Goal: Task Accomplishment & Management: Use online tool/utility

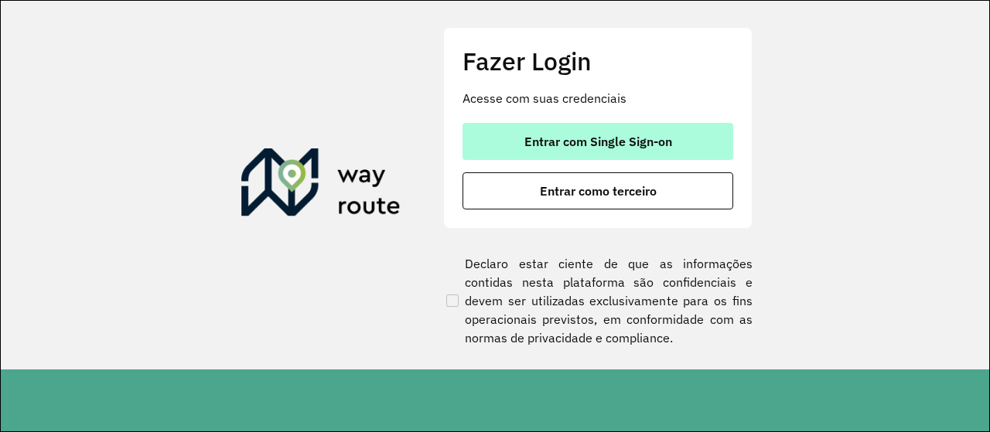
click at [574, 144] on span "Entrar com Single Sign-on" at bounding box center [598, 141] width 148 height 12
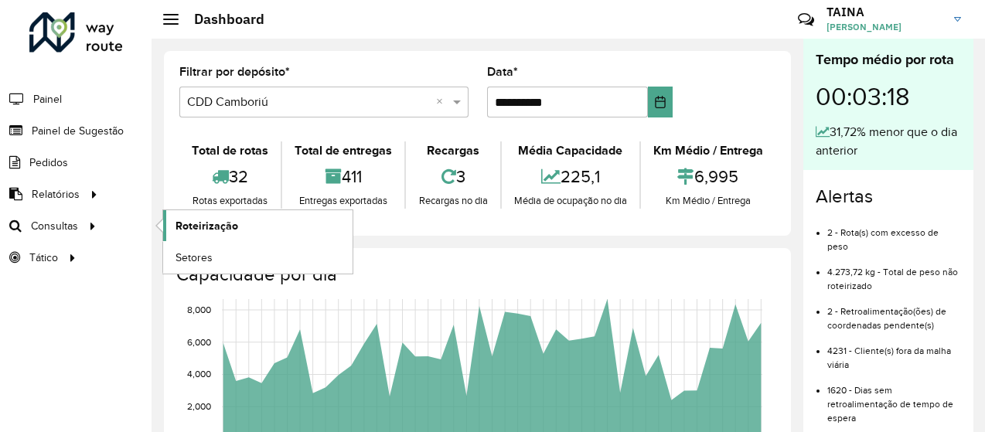
click at [182, 226] on span "Roteirização" at bounding box center [207, 226] width 63 height 16
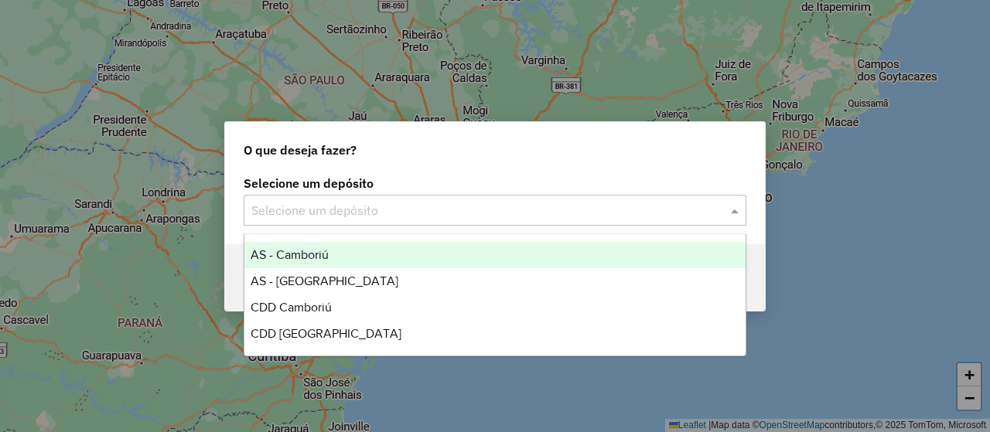
click at [373, 195] on div "Selecione um depósito" at bounding box center [495, 210] width 503 height 31
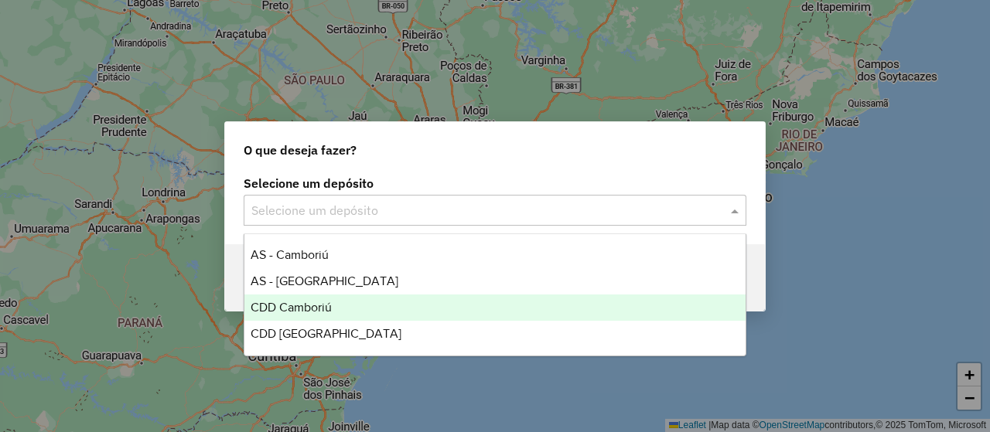
click at [351, 305] on div "CDD Camboriú" at bounding box center [494, 308] width 500 height 26
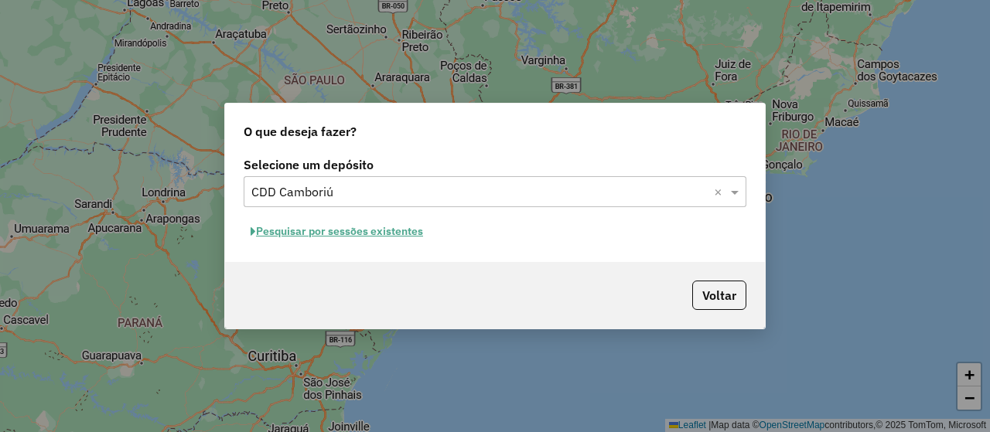
click at [390, 234] on button "Pesquisar por sessões existentes" at bounding box center [337, 232] width 186 height 24
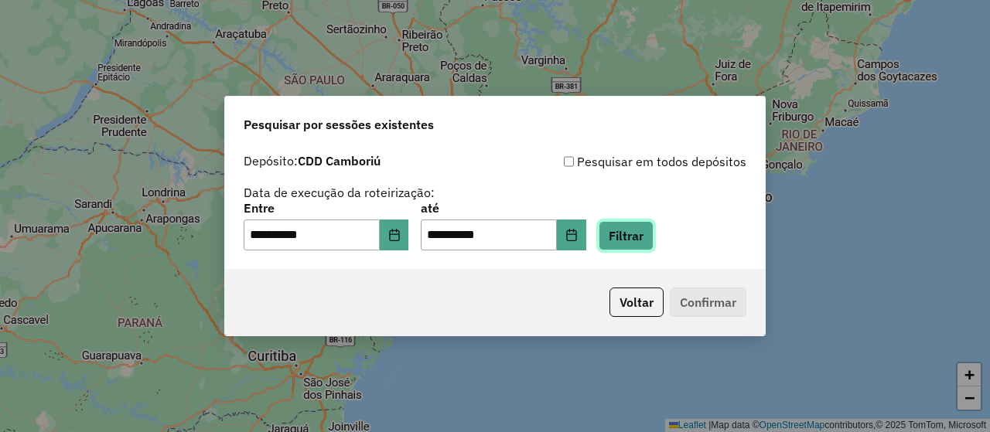
click at [652, 230] on button "Filtrar" at bounding box center [625, 235] width 55 height 29
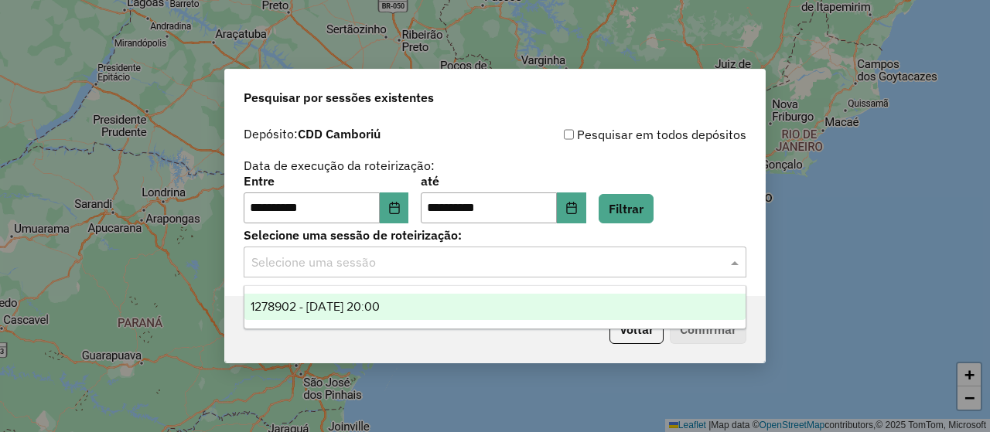
click at [537, 254] on input "text" at bounding box center [479, 263] width 456 height 19
click at [520, 302] on div "1278902 - 19/09/2025 20:00" at bounding box center [494, 307] width 500 height 26
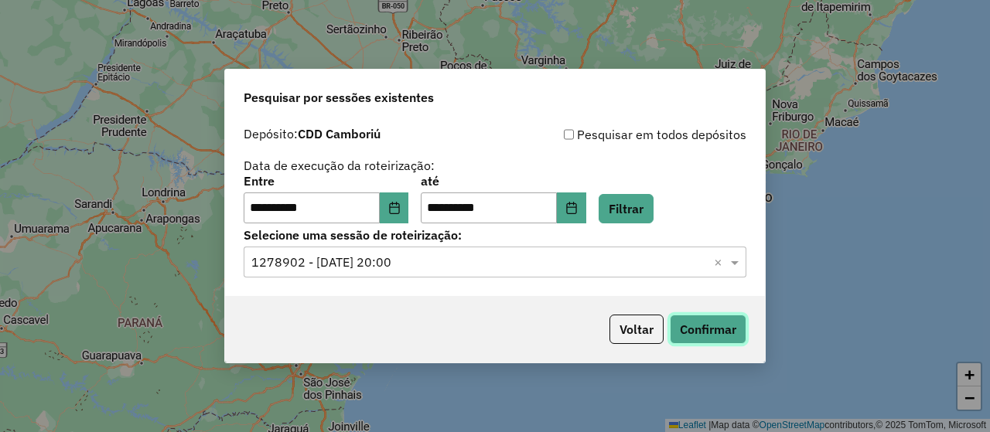
click at [705, 329] on button "Confirmar" at bounding box center [708, 329] width 77 height 29
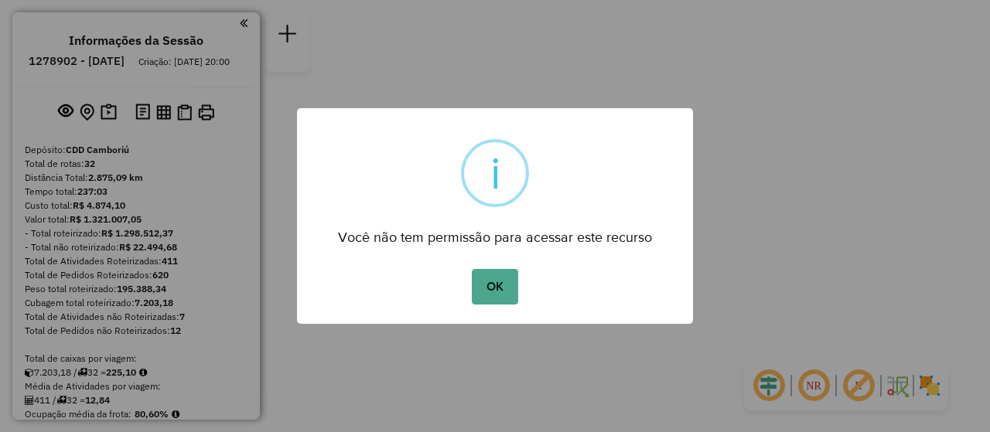
click at [472, 269] on button "OK" at bounding box center [495, 287] width 46 height 36
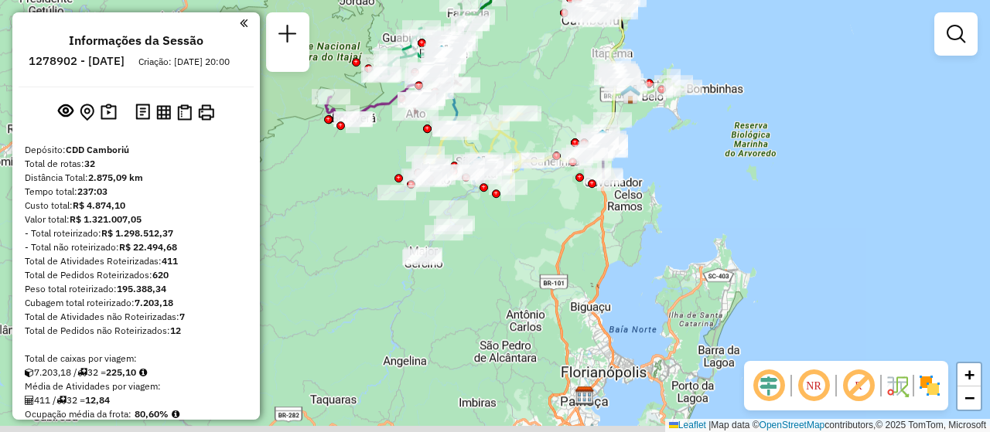
drag, startPoint x: 483, startPoint y: 337, endPoint x: 539, endPoint y: 37, distance: 305.1
click at [539, 37] on div "Janela de atendimento Grade de atendimento Capacidade Transportadoras Veículos …" at bounding box center [495, 216] width 990 height 432
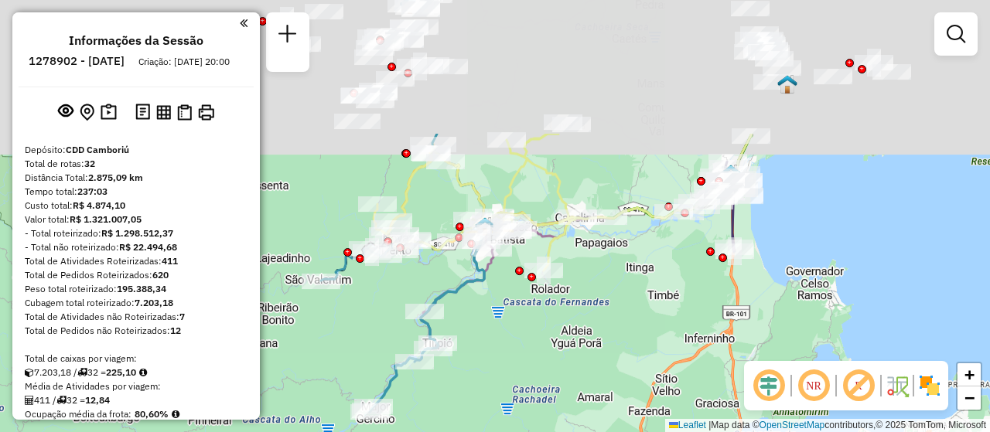
drag, startPoint x: 645, startPoint y: 125, endPoint x: 598, endPoint y: 363, distance: 241.9
click at [598, 363] on div "Rota 7 - Placa RXR2E45 92617900 - LAVACAO DO HELIO Janela de atendimento Grade …" at bounding box center [495, 216] width 990 height 432
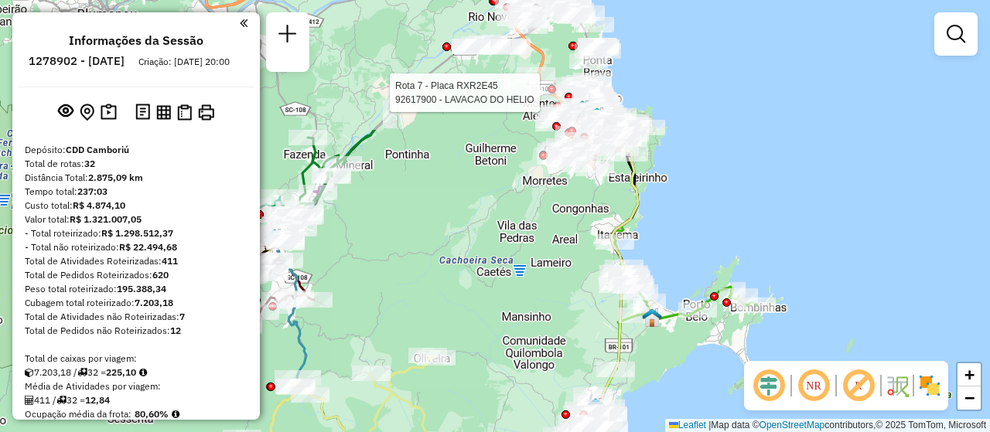
drag, startPoint x: 619, startPoint y: 97, endPoint x: 489, endPoint y: 270, distance: 215.4
click at [489, 270] on div "Rota 7 - Placa RXR2E45 92617900 - LAVACAO DO HELIO Janela de atendimento Grade …" at bounding box center [495, 216] width 990 height 432
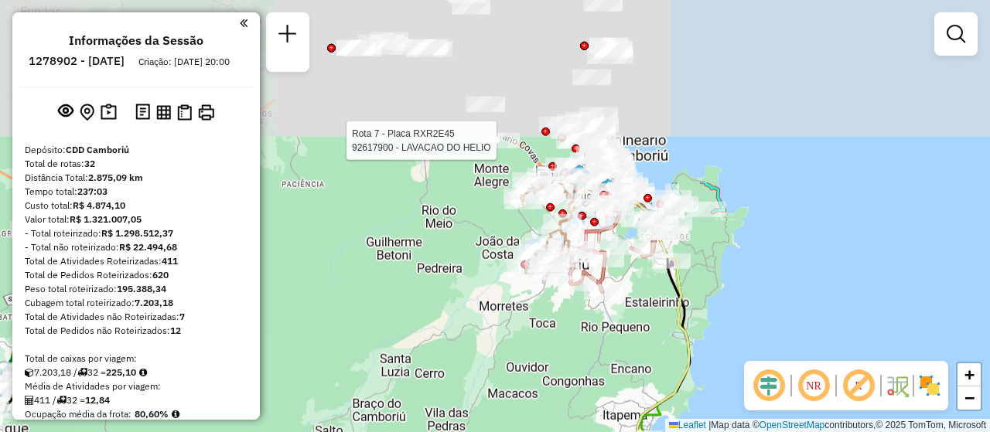
drag, startPoint x: 646, startPoint y: 87, endPoint x: 550, endPoint y: 315, distance: 247.0
click at [550, 315] on div "Rota 7 - Placa RXR2E45 92617900 - LAVACAO DO HELIO Janela de atendimento Grade …" at bounding box center [495, 216] width 990 height 432
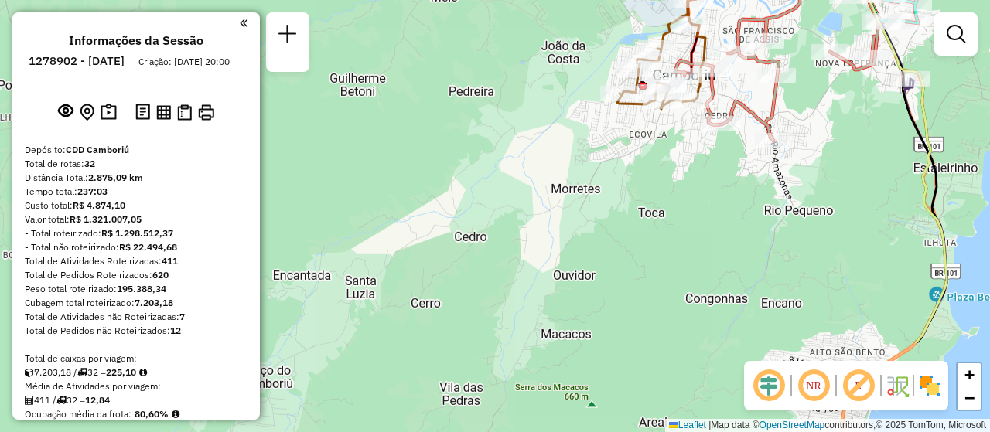
drag, startPoint x: 594, startPoint y: 326, endPoint x: 711, endPoint y: 194, distance: 176.9
click at [711, 194] on div "Rota 7 - Placa RXR2E45 92617900 - LAVACAO DO HELIO Janela de atendimento Grade …" at bounding box center [495, 216] width 990 height 432
